Goal: Contribute content

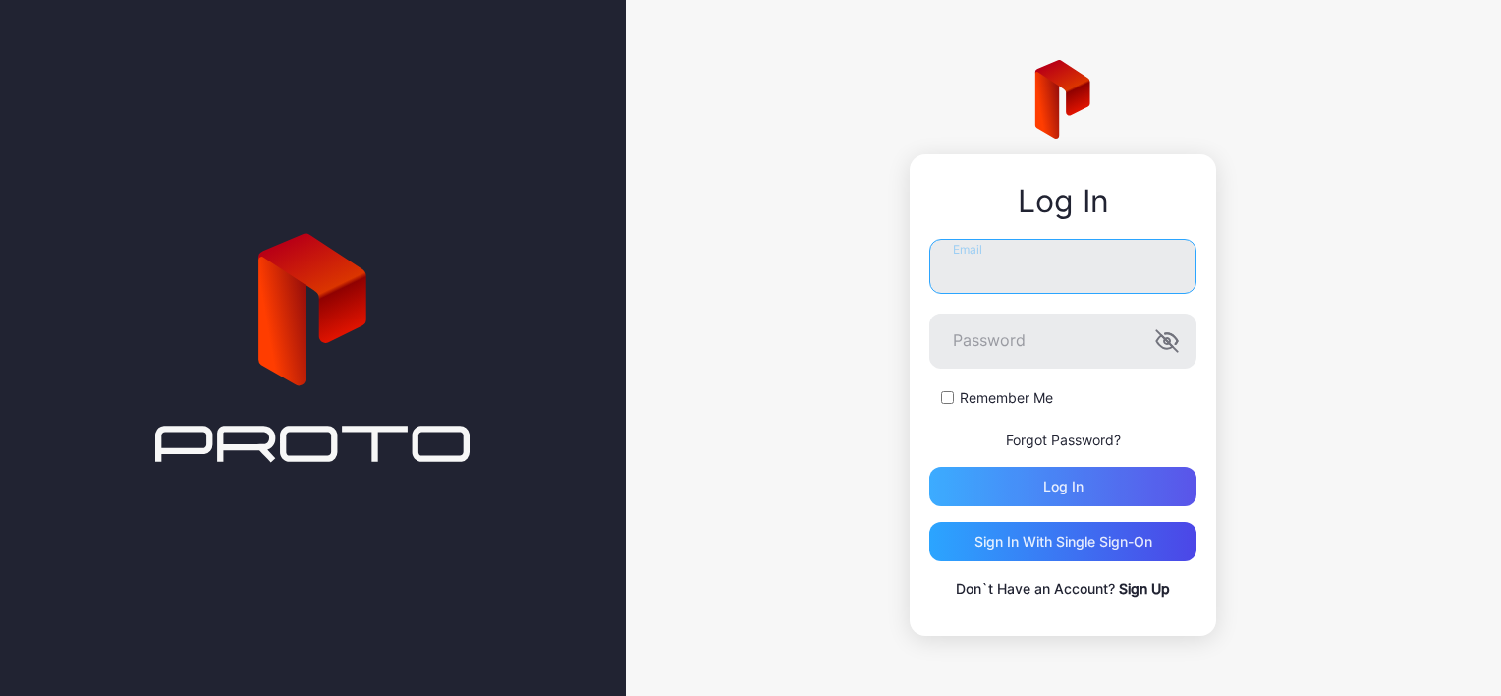
type input "**********"
click at [1108, 479] on div "Log in" at bounding box center [1063, 486] width 267 height 39
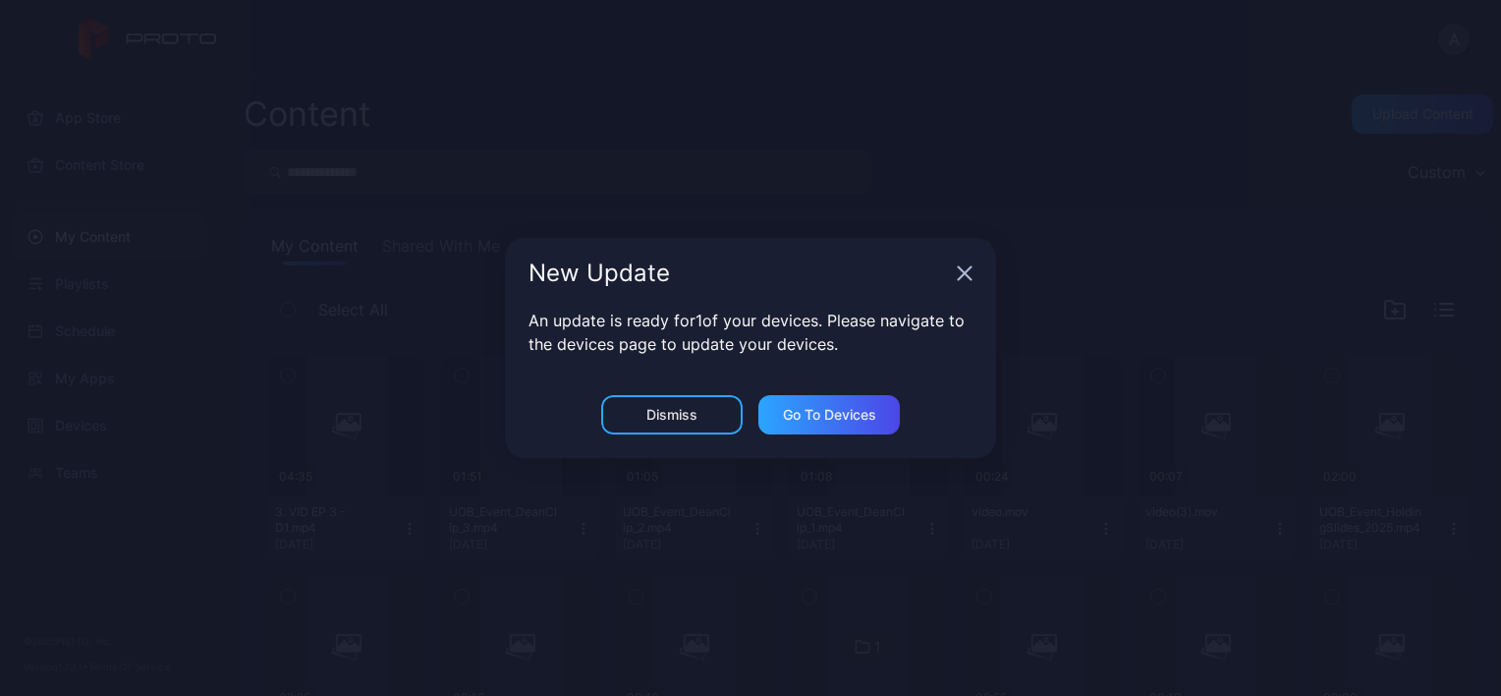
click at [964, 275] on icon "button" at bounding box center [965, 273] width 16 height 16
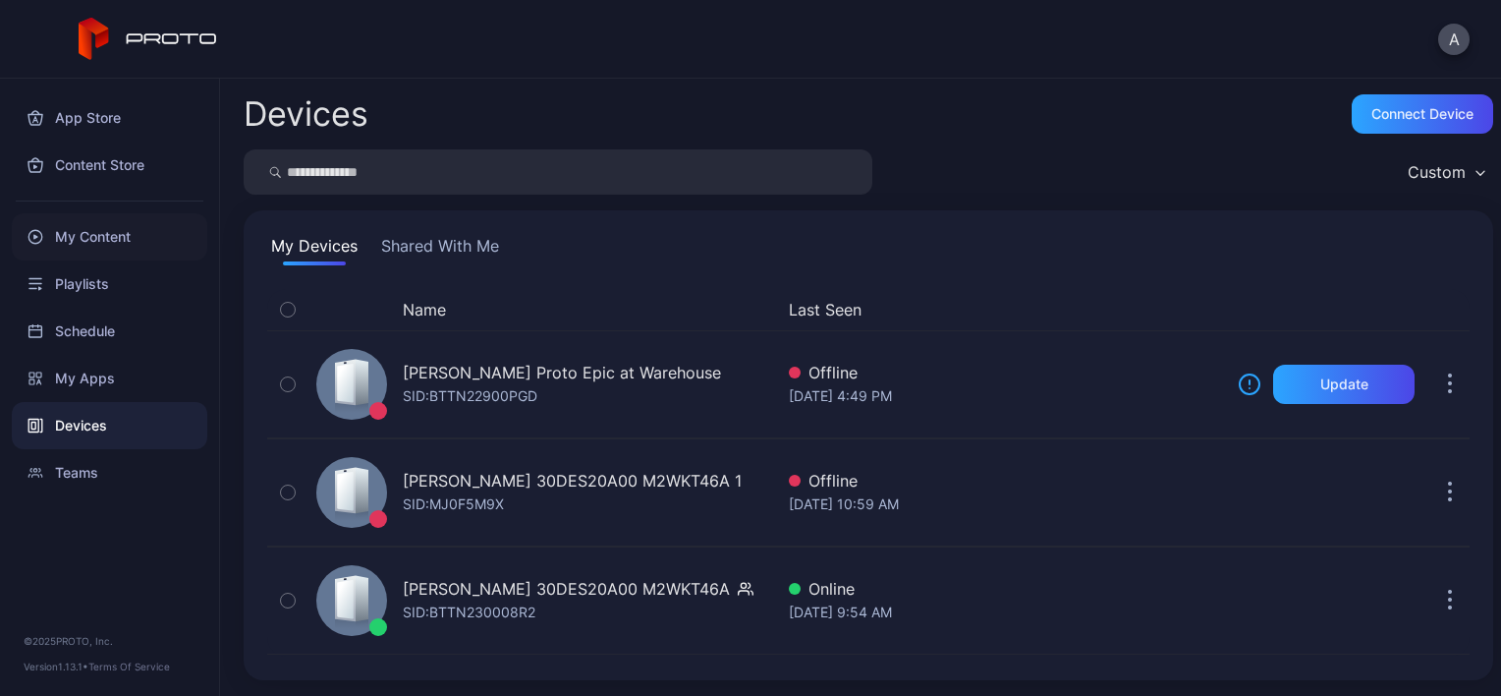
click at [105, 255] on div "My Content" at bounding box center [110, 236] width 196 height 47
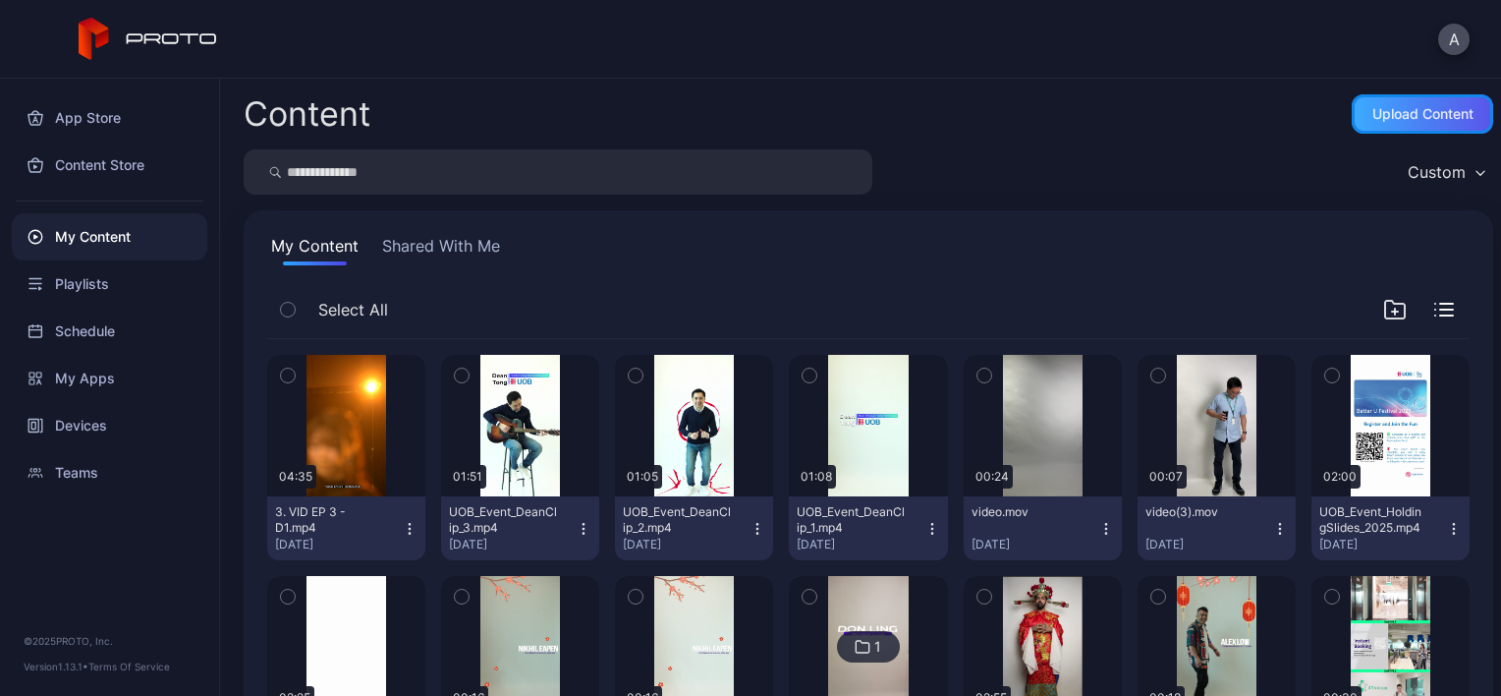
click at [1425, 126] on div "Upload Content" at bounding box center [1422, 113] width 141 height 39
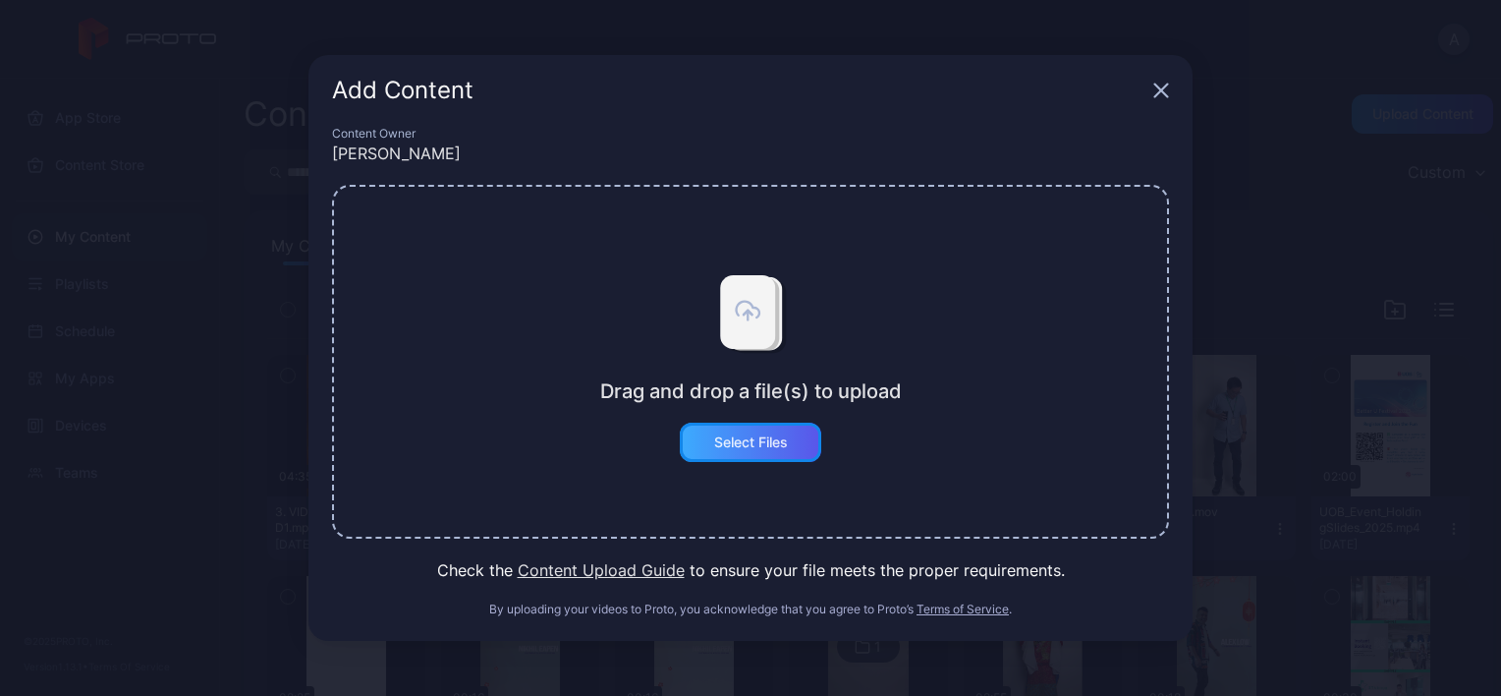
click at [719, 445] on div "Select Files" at bounding box center [751, 442] width 74 height 16
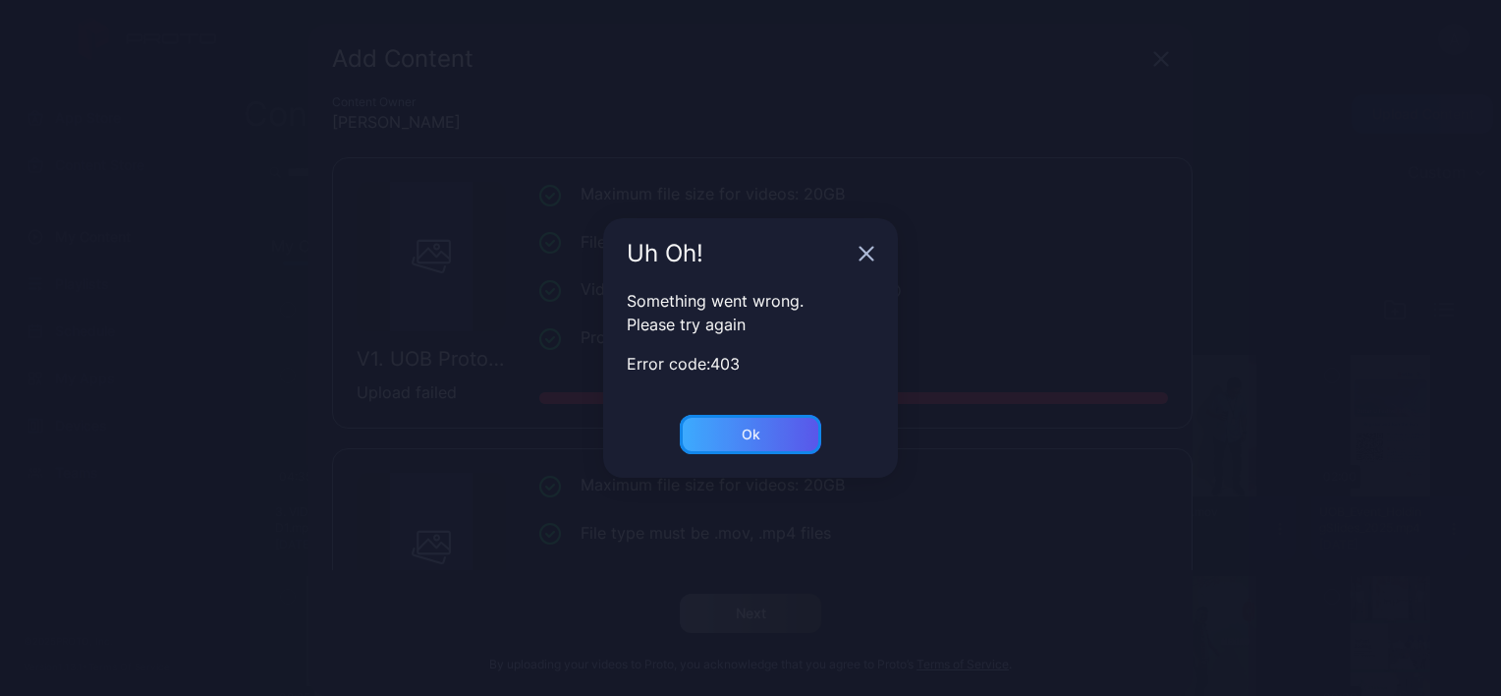
click at [743, 427] on div "Ok" at bounding box center [751, 434] width 19 height 16
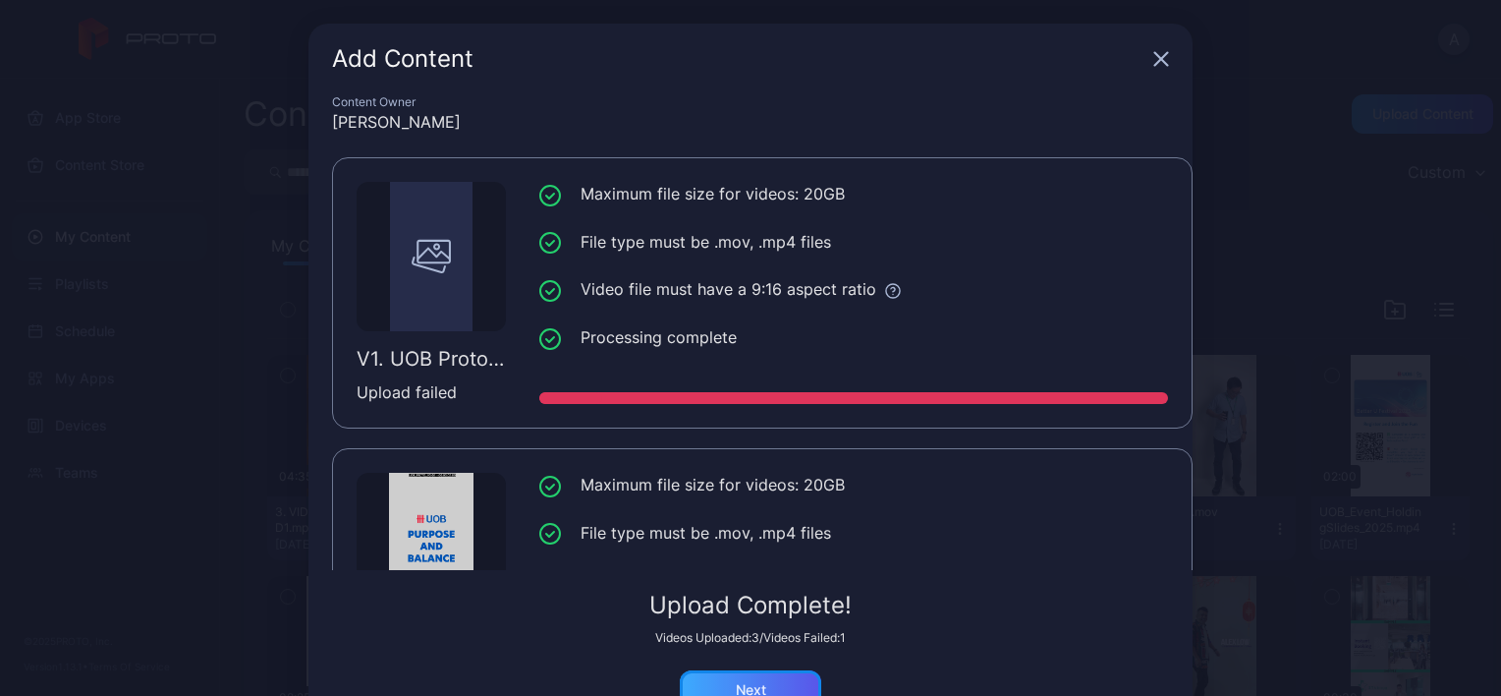
click at [777, 674] on div "Next" at bounding box center [750, 689] width 141 height 39
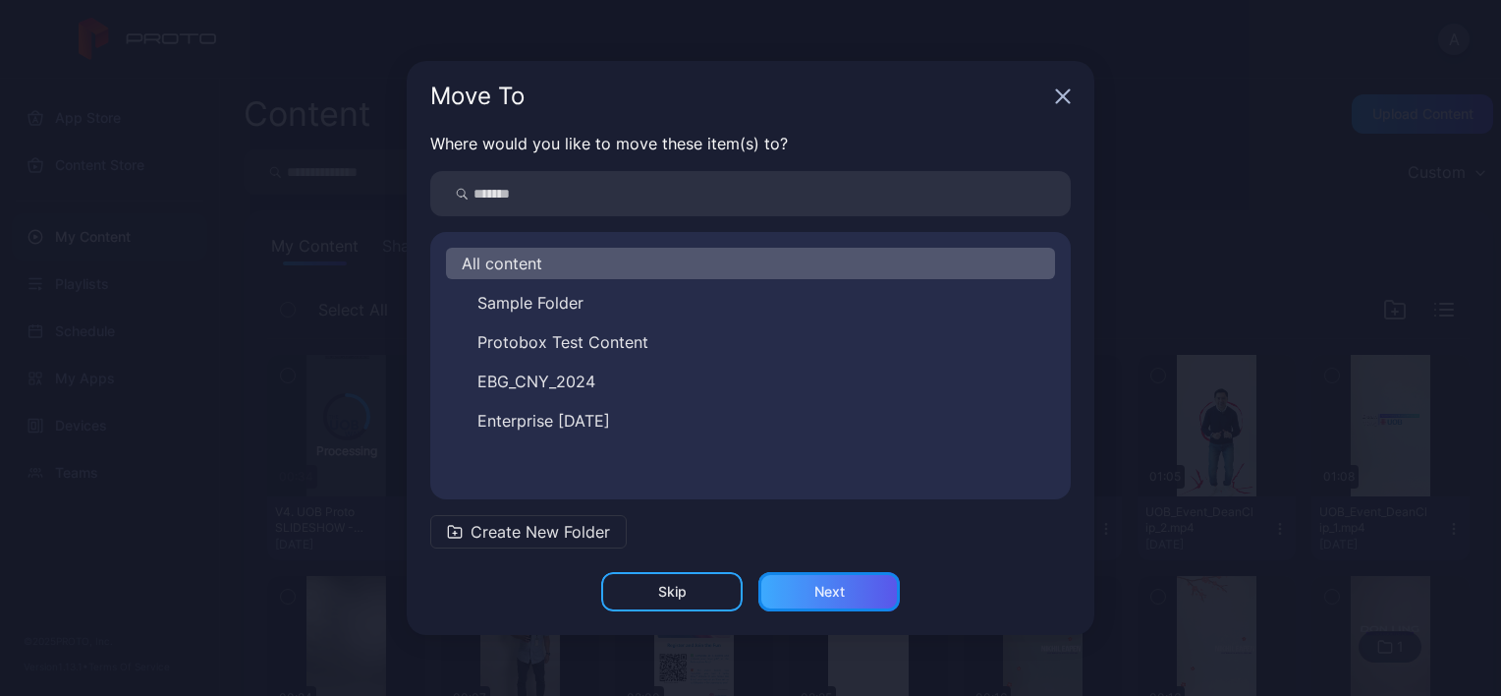
click at [793, 588] on div "Next" at bounding box center [829, 591] width 141 height 39
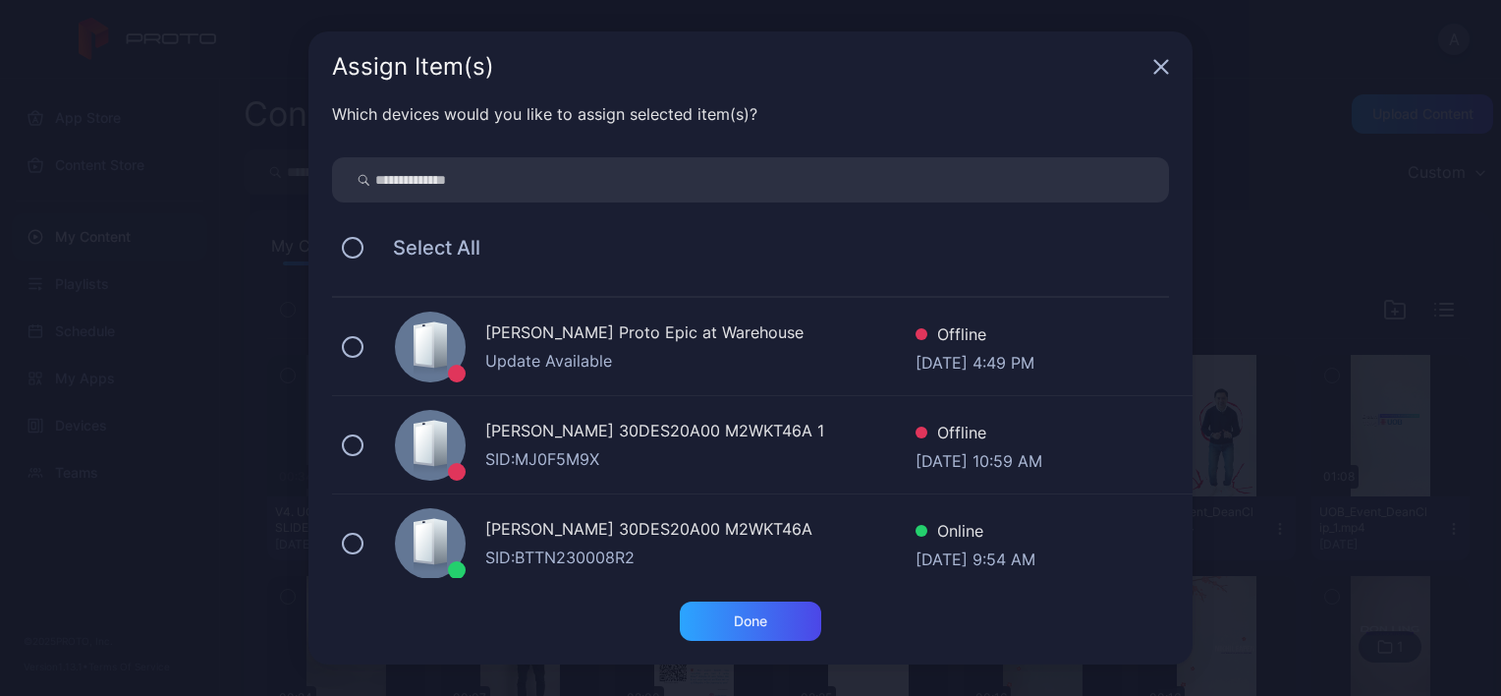
click at [373, 551] on div "[PERSON_NAME] 30DES20A00 M2WKT46A SID: BTTN230008R2 Online [DATE] 9:54 AM" at bounding box center [762, 543] width 861 height 98
click at [770, 607] on div "Done" at bounding box center [750, 620] width 141 height 39
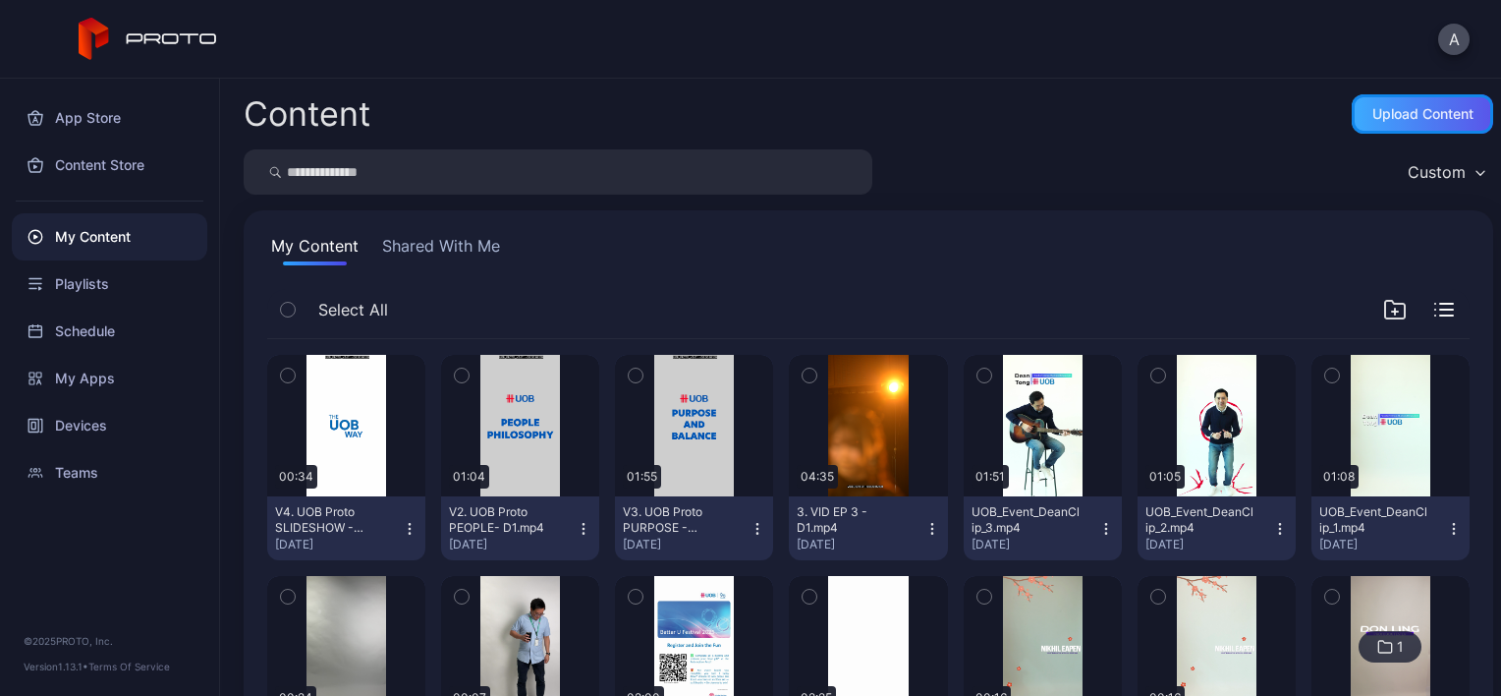
click at [1399, 104] on div "Upload Content" at bounding box center [1422, 113] width 141 height 39
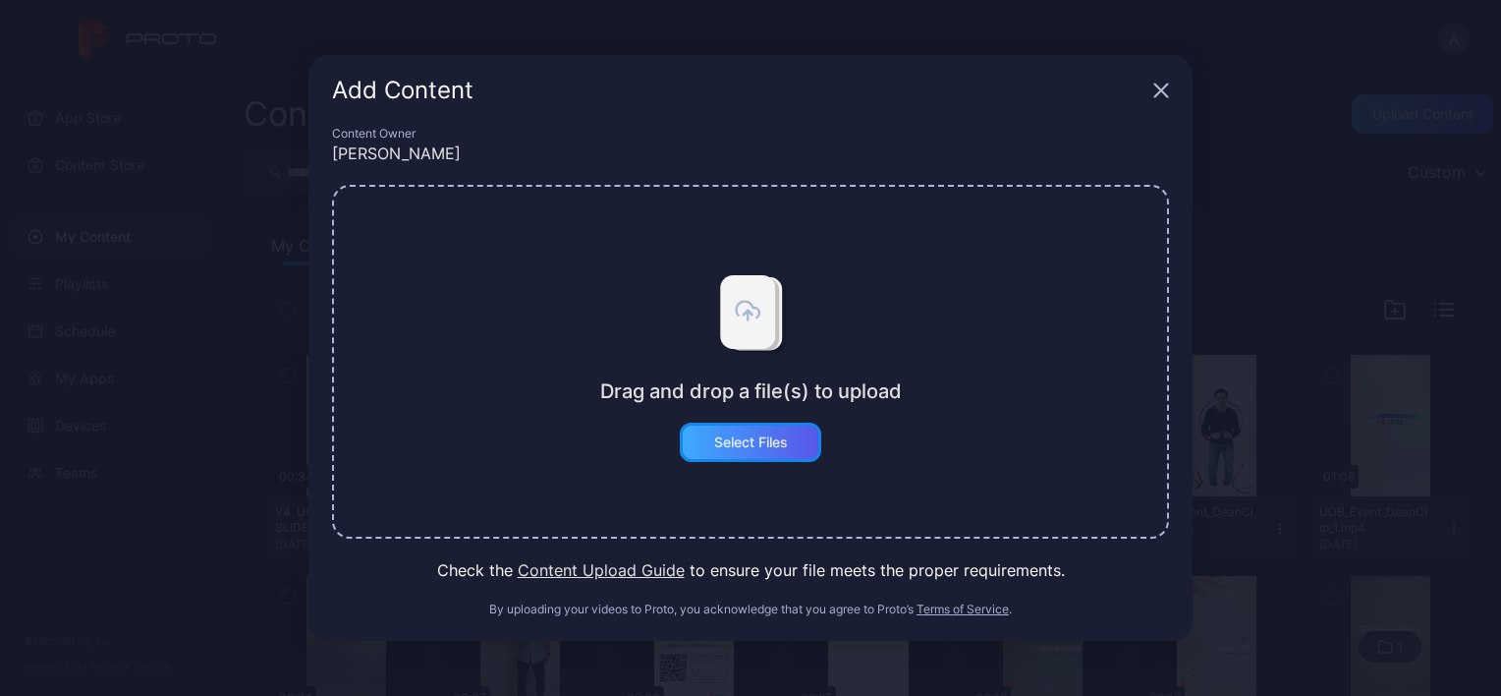
click at [790, 458] on div "Select Files" at bounding box center [750, 442] width 141 height 39
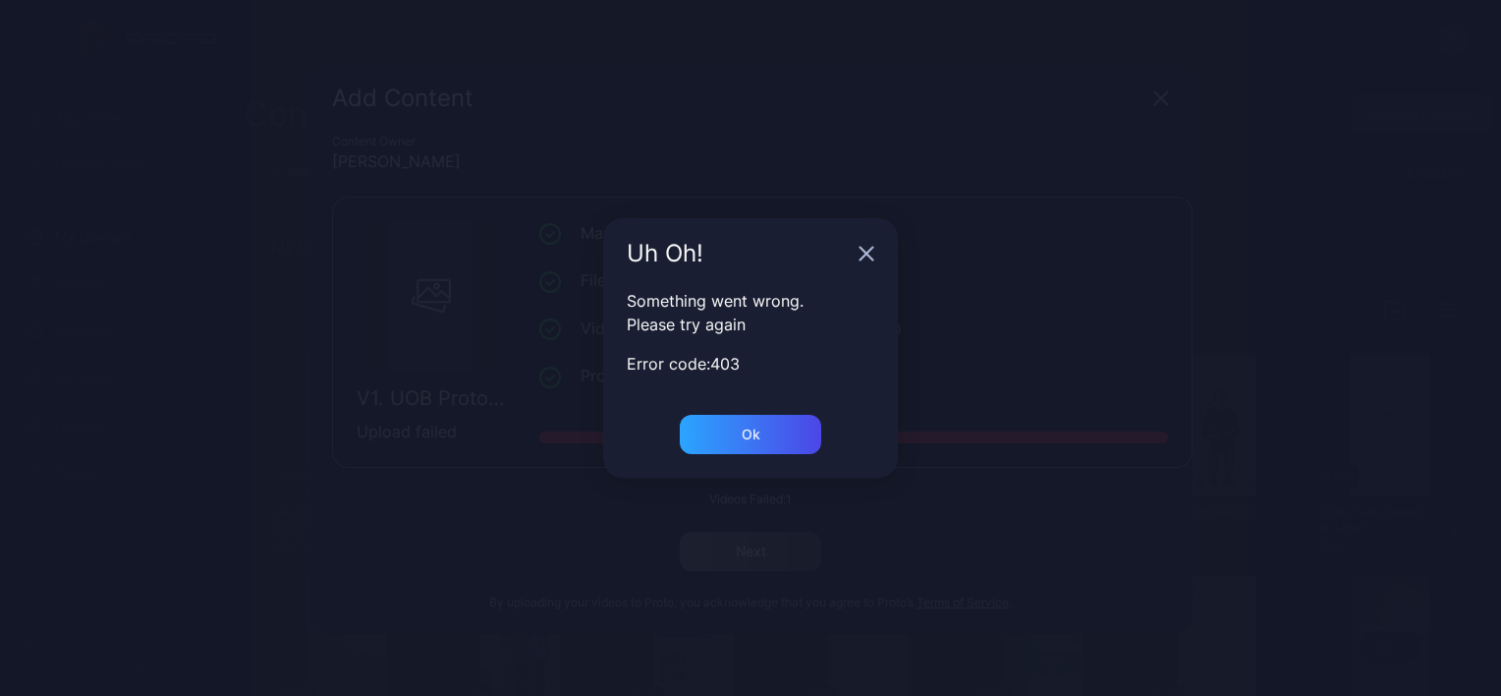
click at [825, 431] on div "Ok" at bounding box center [750, 446] width 295 height 63
click at [811, 428] on div "Ok" at bounding box center [750, 434] width 141 height 39
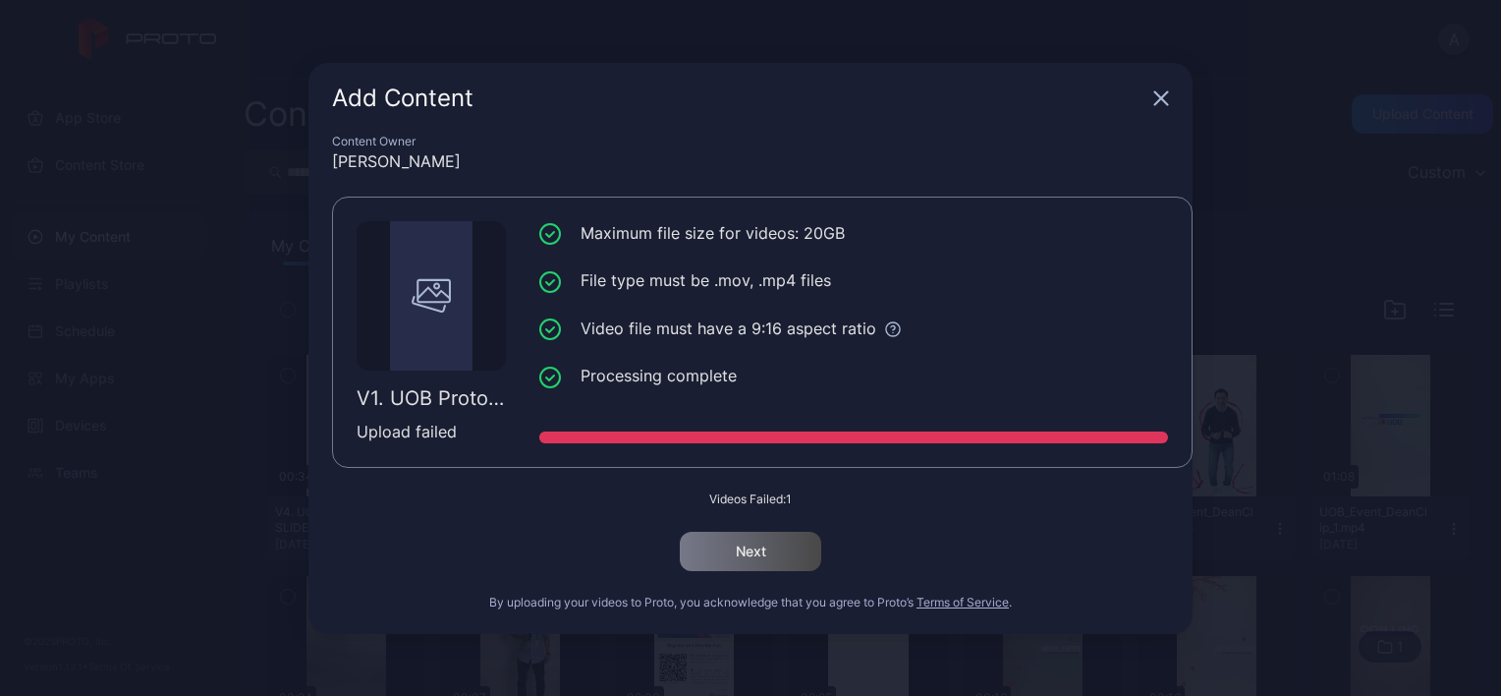
click at [1162, 107] on div "Add Content" at bounding box center [751, 98] width 884 height 71
click at [1156, 106] on div "Add Content" at bounding box center [751, 98] width 884 height 71
click at [1167, 97] on icon "button" at bounding box center [1162, 98] width 16 height 16
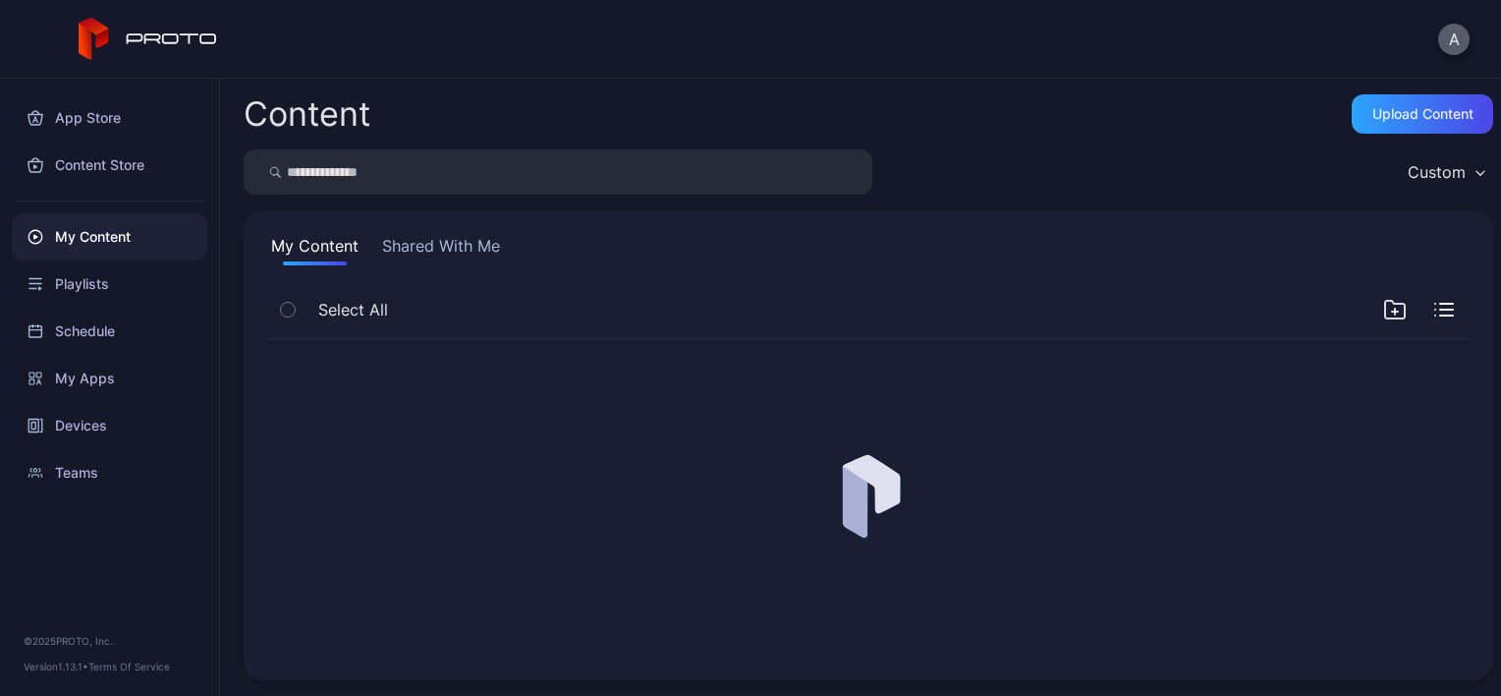
click at [1451, 43] on button "A" at bounding box center [1453, 39] width 31 height 31
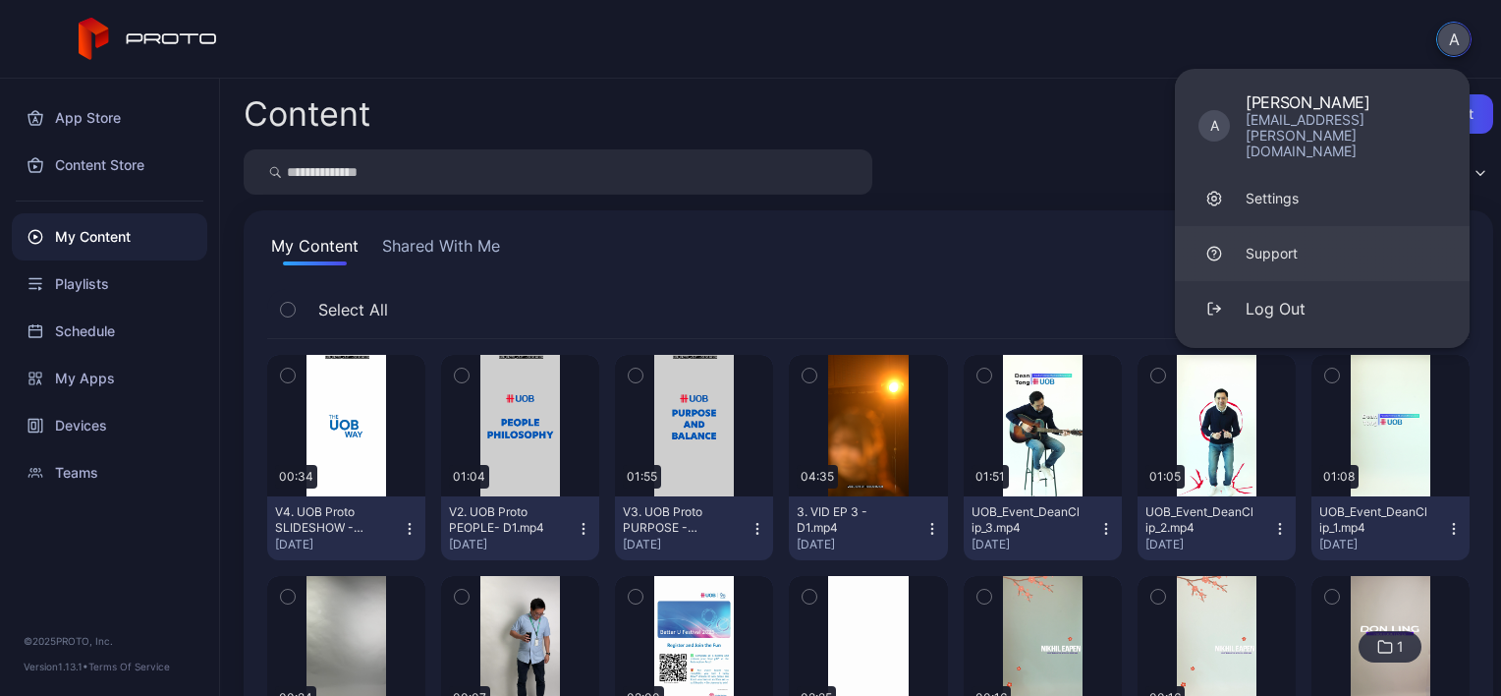
click at [1313, 226] on link "Support" at bounding box center [1322, 253] width 295 height 55
click at [1450, 24] on button "A" at bounding box center [1454, 39] width 35 height 35
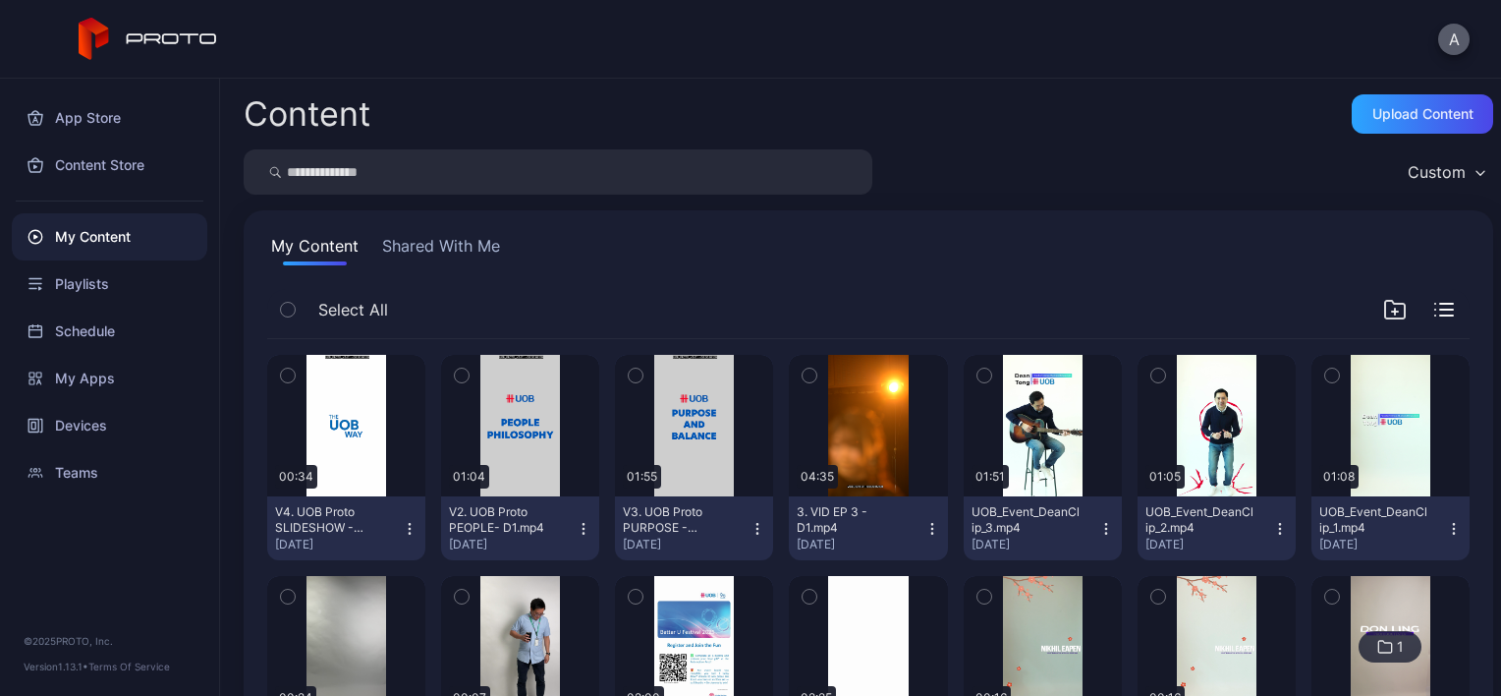
click at [1450, 24] on button "A" at bounding box center [1453, 39] width 31 height 31
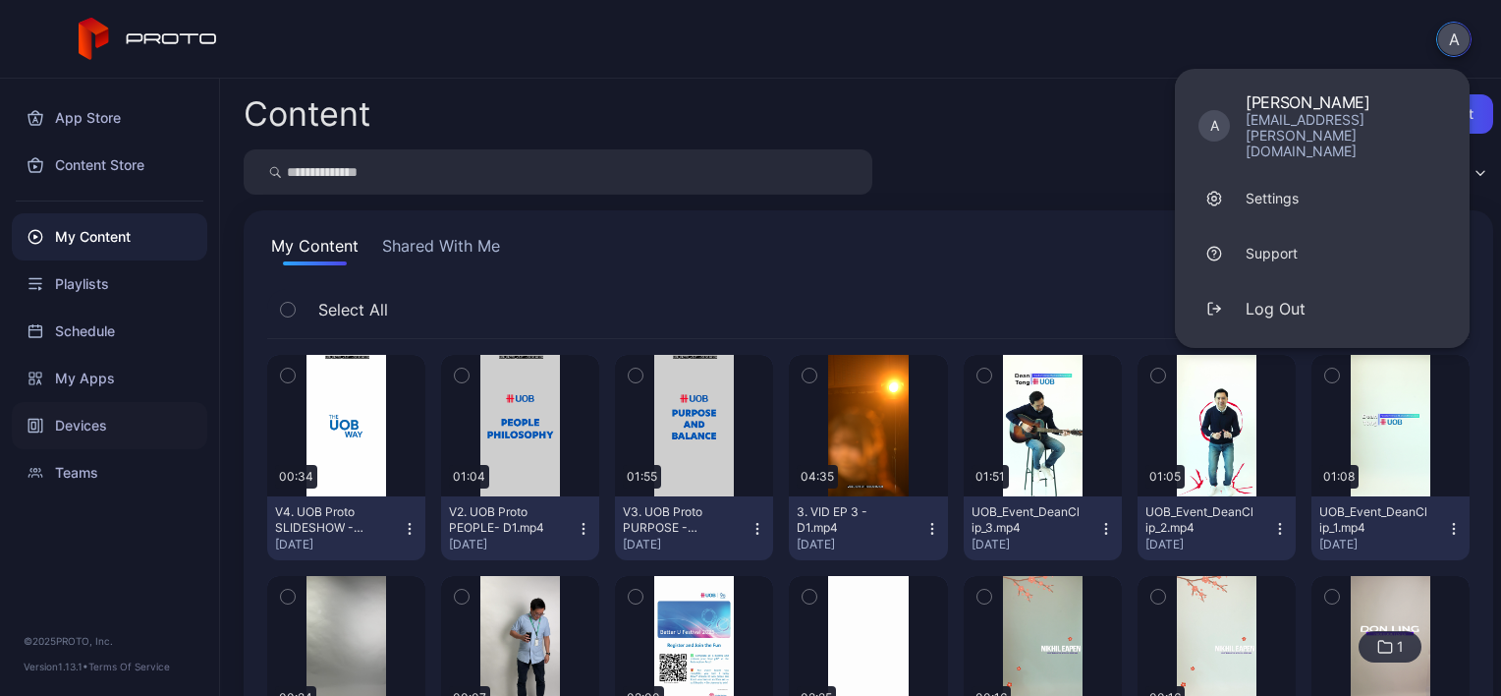
click at [75, 405] on div "Devices" at bounding box center [110, 425] width 196 height 47
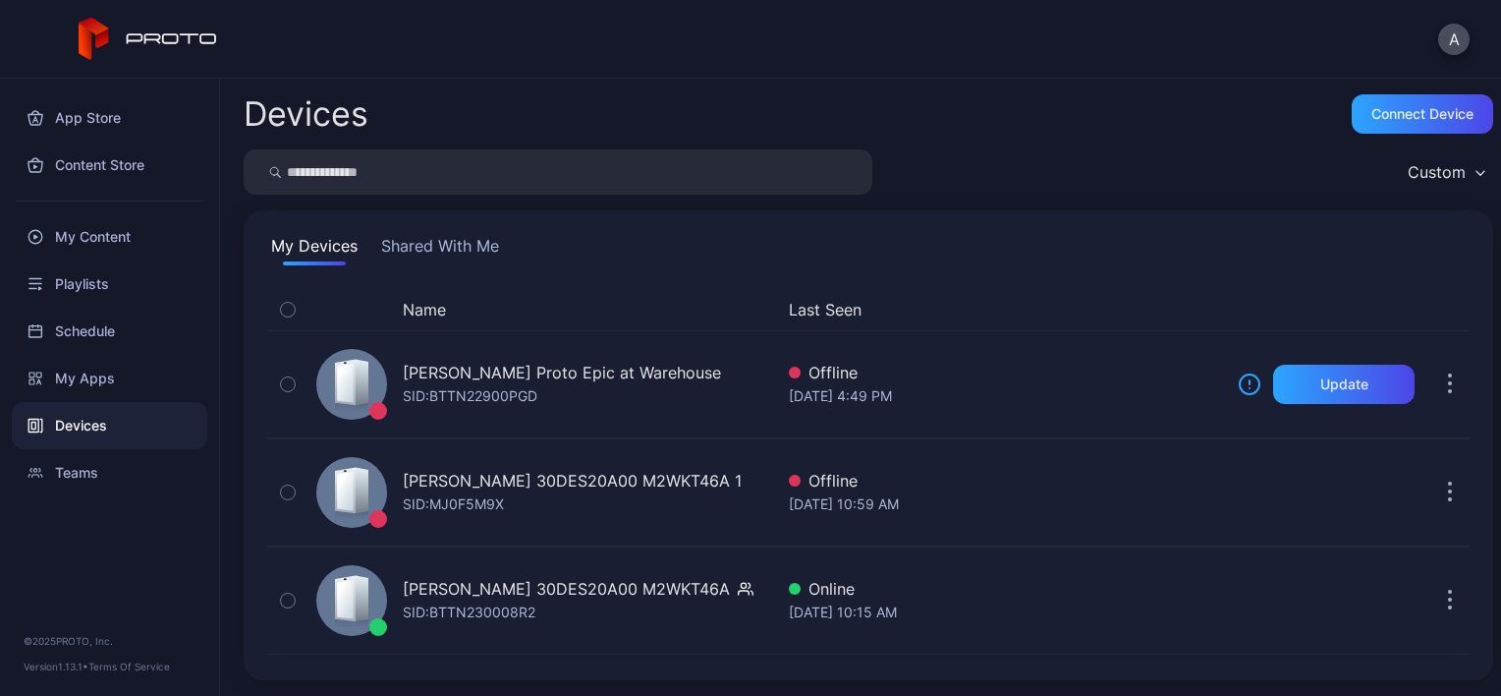
click at [85, 208] on div at bounding box center [109, 201] width 219 height 25
click at [85, 245] on div "My Content" at bounding box center [110, 236] width 196 height 47
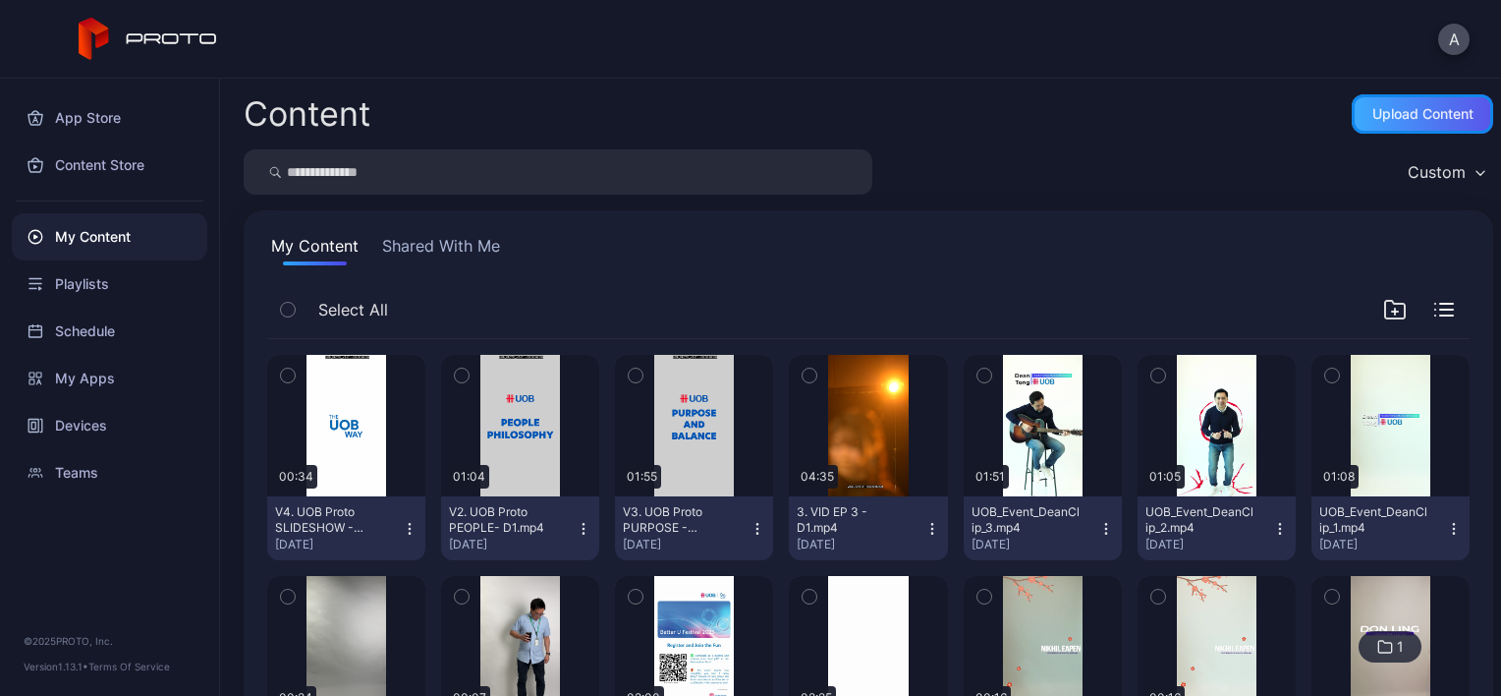
click at [1380, 106] on div "Upload Content" at bounding box center [1423, 114] width 101 height 16
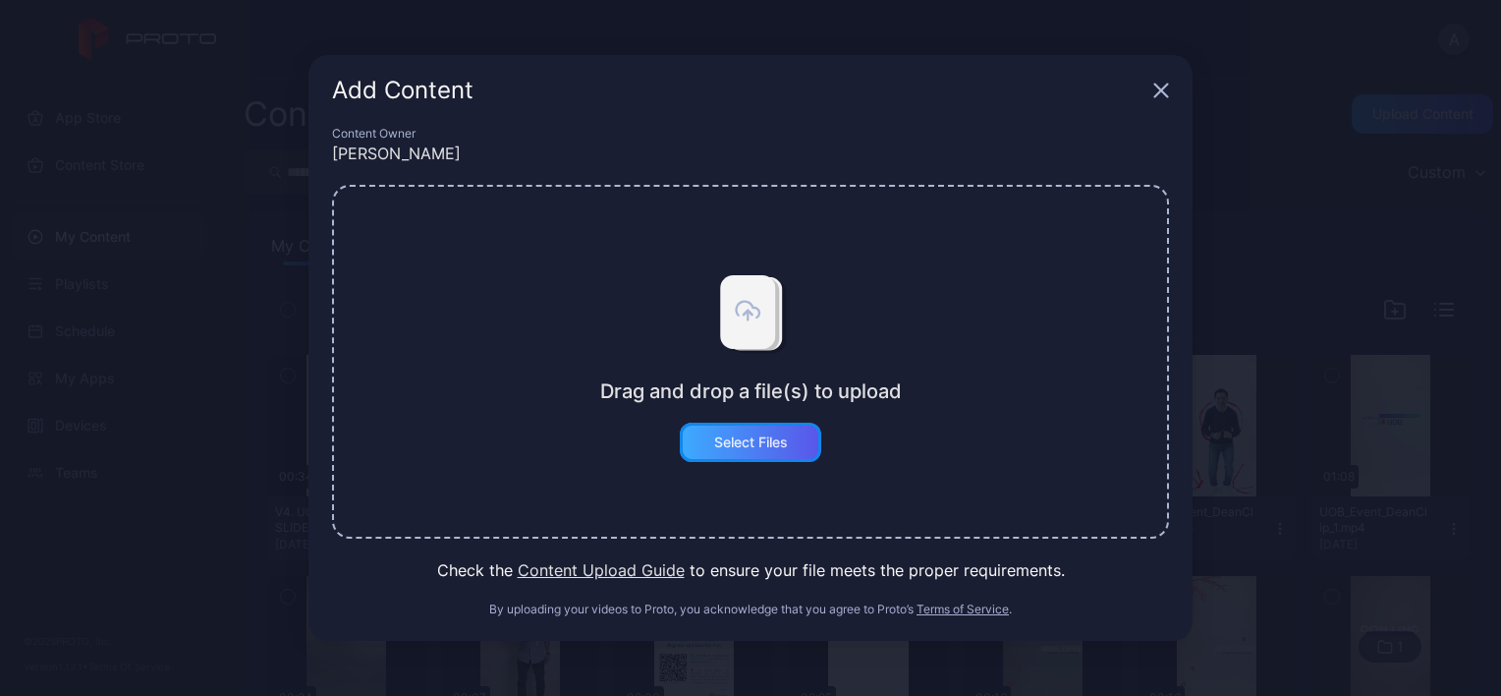
click at [782, 426] on div "Select Files" at bounding box center [750, 442] width 141 height 39
